Goal: Information Seeking & Learning: Learn about a topic

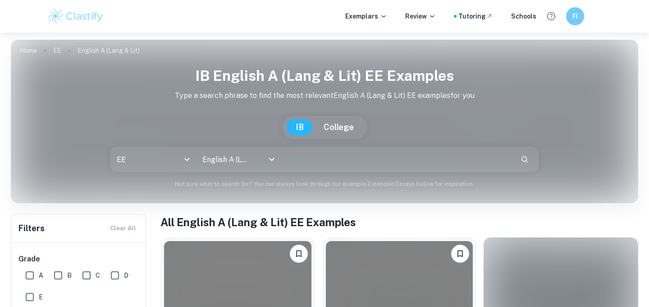
click at [307, 157] on input "text" at bounding box center [398, 158] width 232 height 25
type input "the virgin suicides"
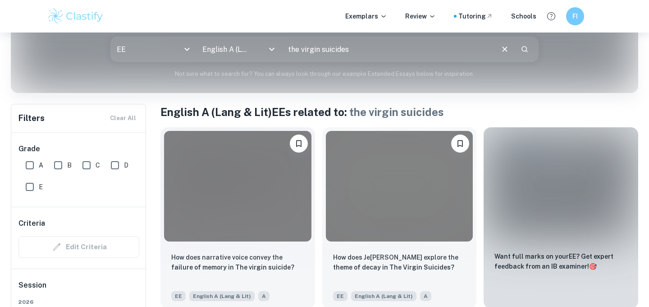
scroll to position [142, 0]
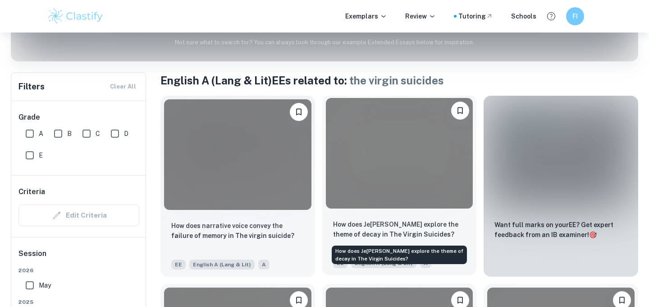
click at [380, 222] on p "How does Je [PERSON_NAME] explore the theme of decay in The Virgin Suicides?" at bounding box center [399, 229] width 133 height 20
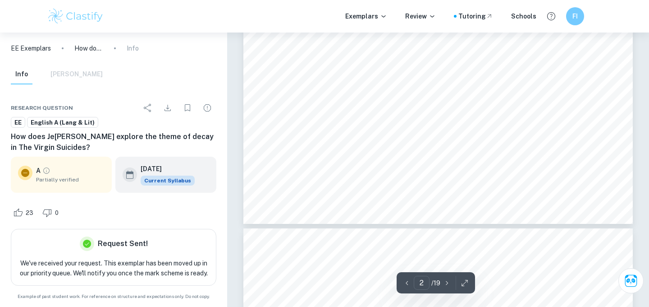
type input "3"
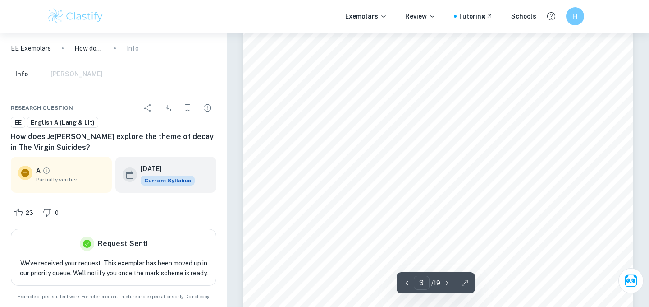
scroll to position [1209, 0]
